Goal: Task Accomplishment & Management: Manage account settings

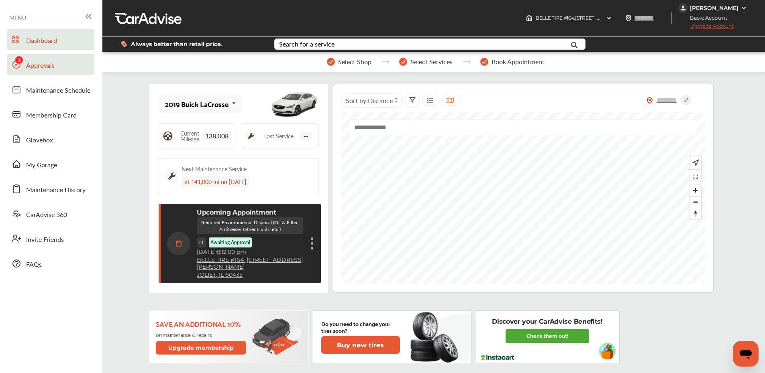
click at [53, 66] on span "Approvals" at bounding box center [40, 66] width 28 height 10
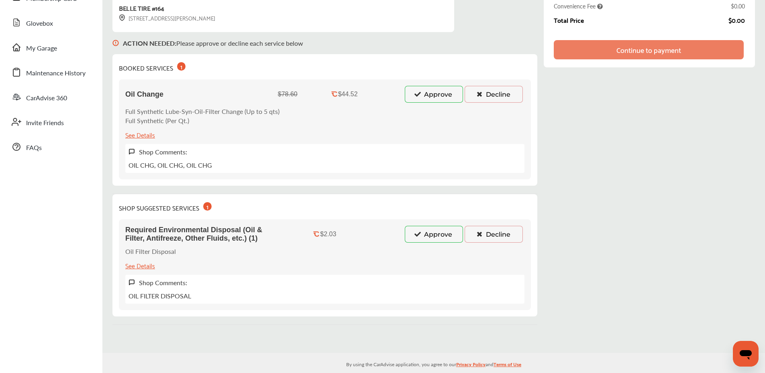
scroll to position [109, 0]
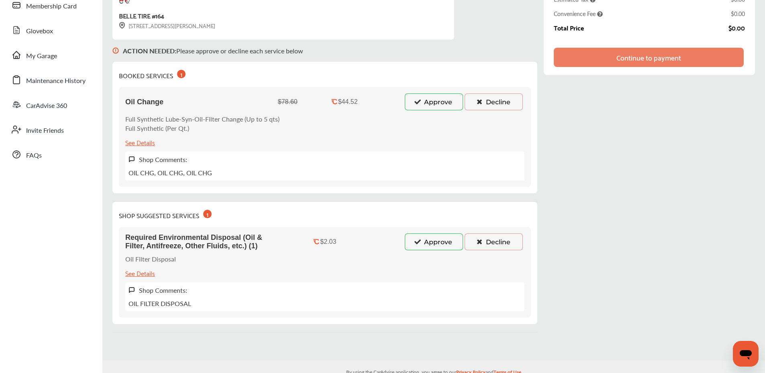
click at [436, 100] on button "Approve" at bounding box center [434, 102] width 58 height 17
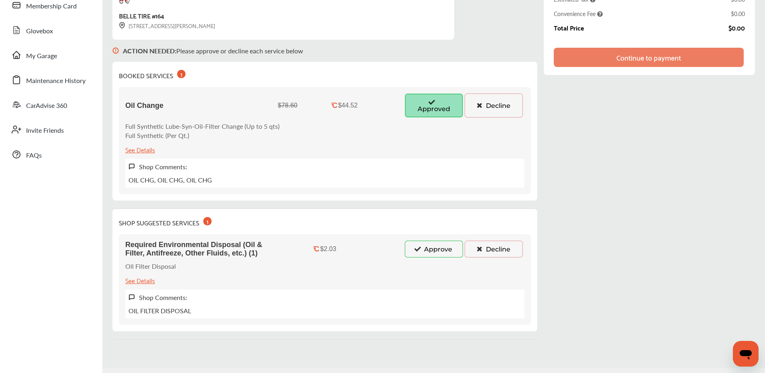
drag, startPoint x: 409, startPoint y: 252, endPoint x: 399, endPoint y: 262, distance: 13.9
click at [409, 252] on button "Approve" at bounding box center [434, 249] width 58 height 17
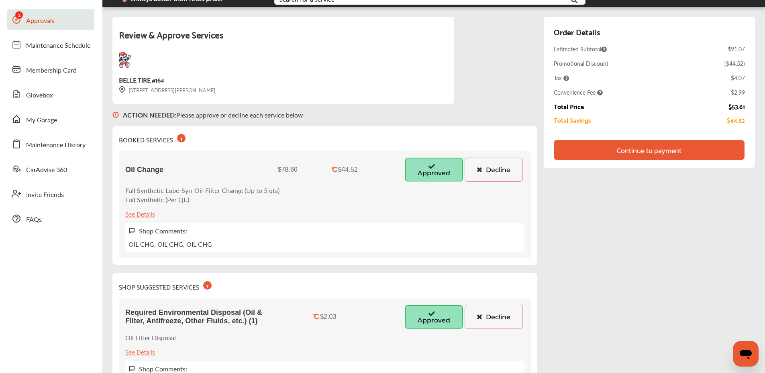
scroll to position [0, 0]
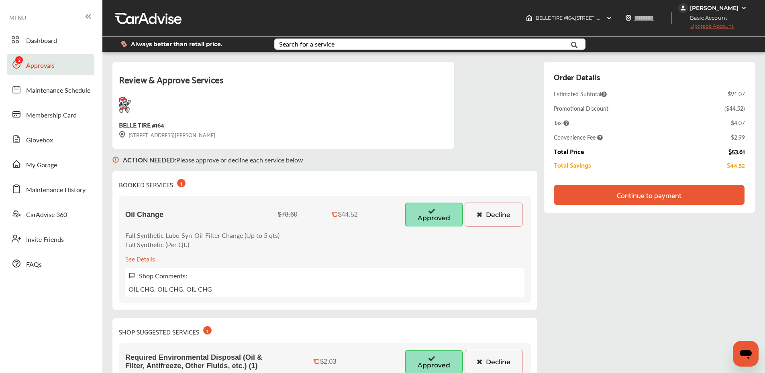
click at [639, 192] on div "Continue to payment" at bounding box center [648, 195] width 65 height 8
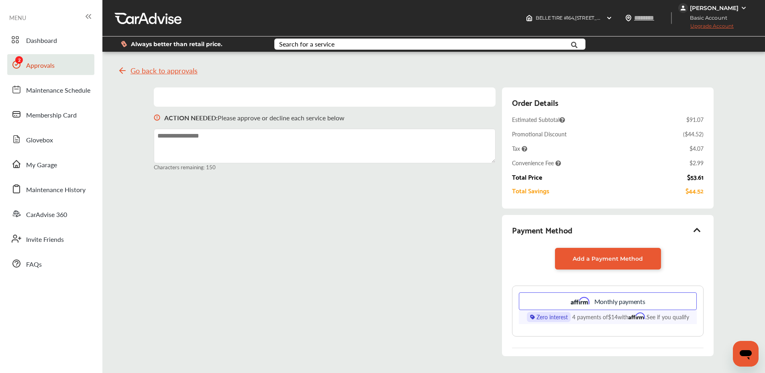
click at [724, 5] on div "[PERSON_NAME]" at bounding box center [714, 7] width 49 height 7
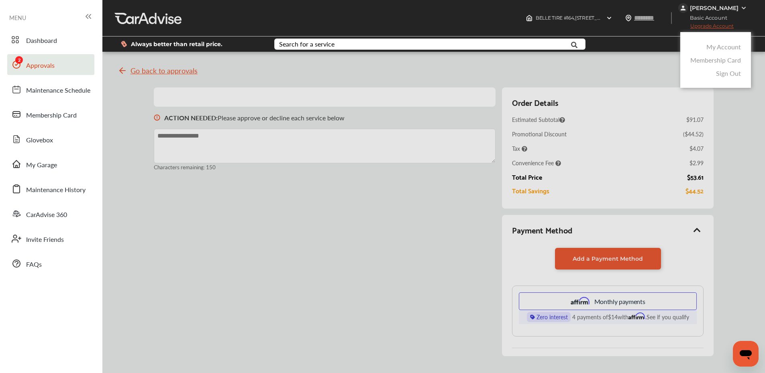
click at [723, 47] on link "My Account" at bounding box center [723, 46] width 35 height 9
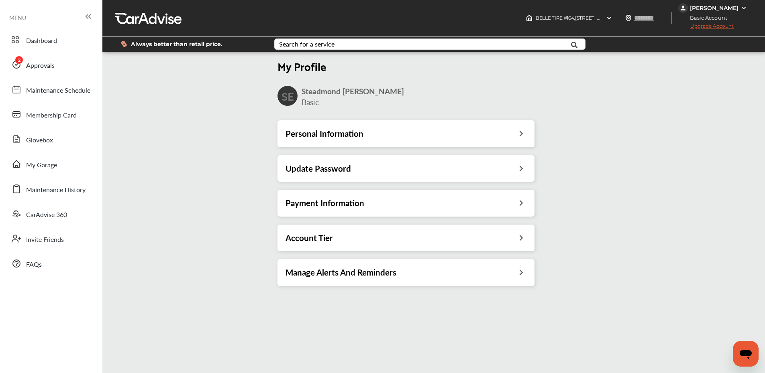
click at [370, 209] on div "Payment Information" at bounding box center [405, 203] width 257 height 26
click at [462, 202] on div "Payment Information" at bounding box center [405, 203] width 241 height 10
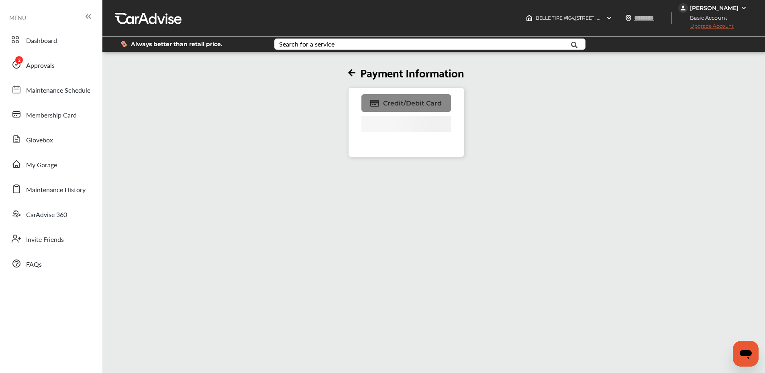
click at [408, 101] on span "Credit/Debit Card" at bounding box center [412, 104] width 59 height 8
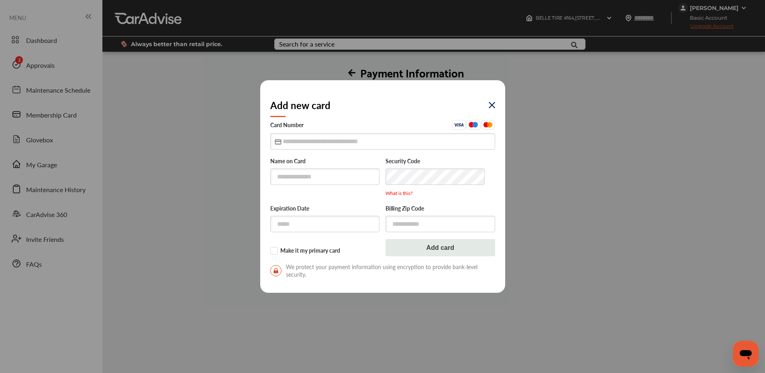
click at [490, 106] on img at bounding box center [491, 105] width 6 height 6
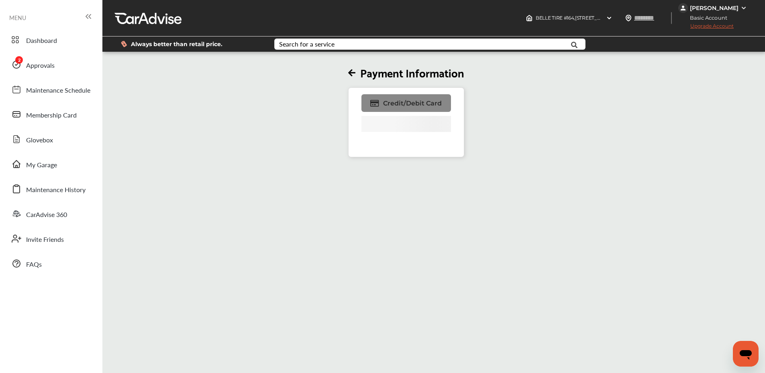
click at [403, 98] on link "Credit/Debit Card" at bounding box center [405, 103] width 89 height 18
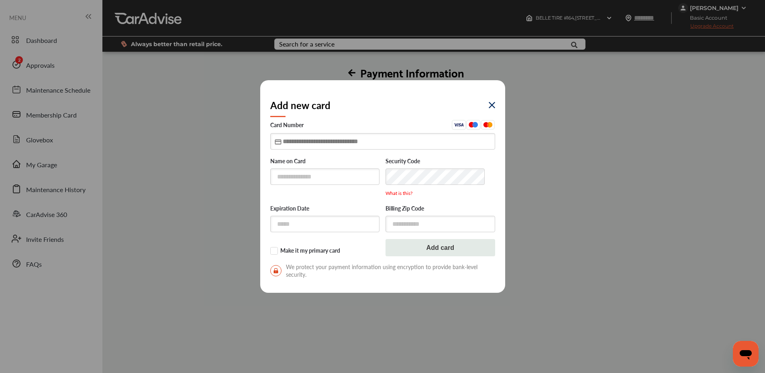
click at [368, 135] on input "text" at bounding box center [382, 141] width 225 height 16
click at [490, 106] on img at bounding box center [491, 105] width 6 height 6
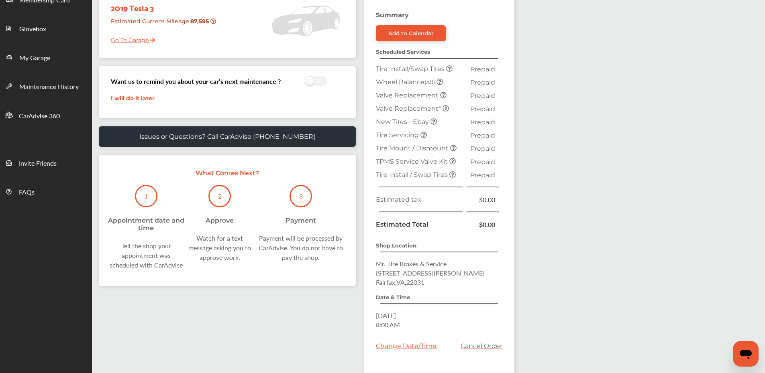
scroll to position [184, 0]
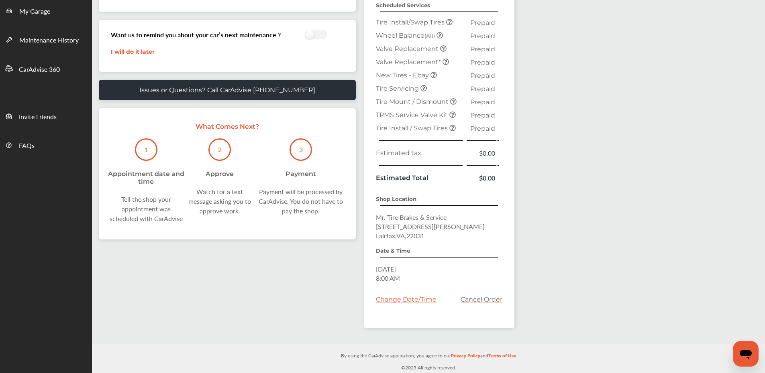
click at [479, 299] on link "Cancel Order" at bounding box center [481, 300] width 42 height 8
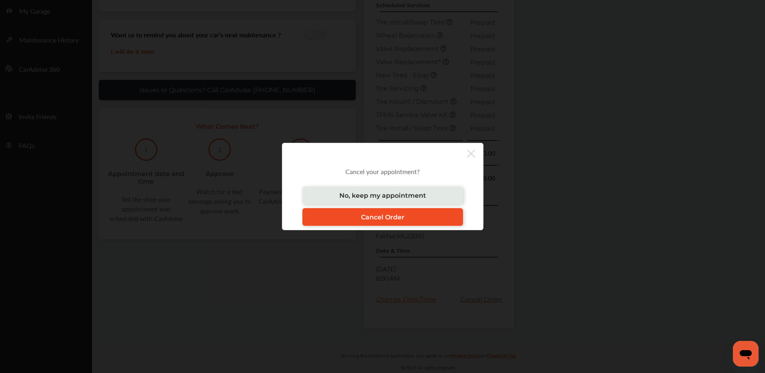
click at [399, 211] on link "Cancel Order" at bounding box center [382, 217] width 161 height 18
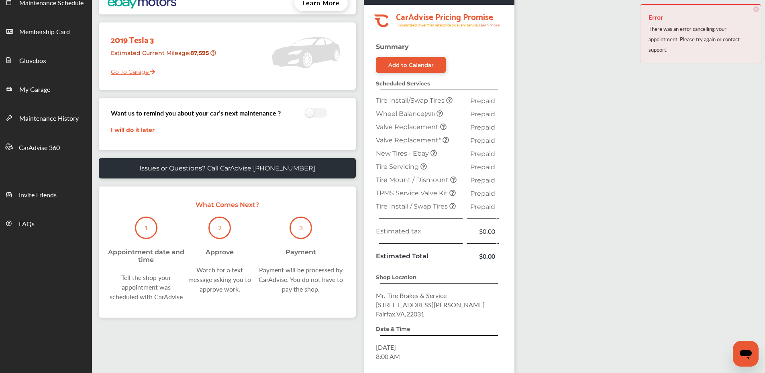
scroll to position [0, 0]
